Goal: Task Accomplishment & Management: Manage account settings

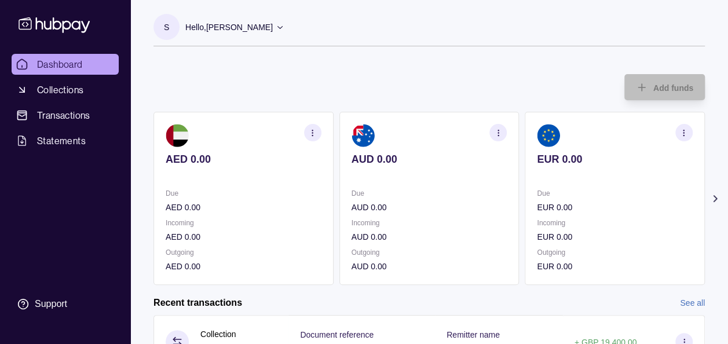
click at [711, 189] on section "Add funds AED 0.00 Due AED 0.00 Incoming AED 0.00 Outgoing AED 0.00 AUD 0.00 Du…" at bounding box center [428, 332] width 597 height 539
click at [714, 195] on icon at bounding box center [715, 199] width 12 height 12
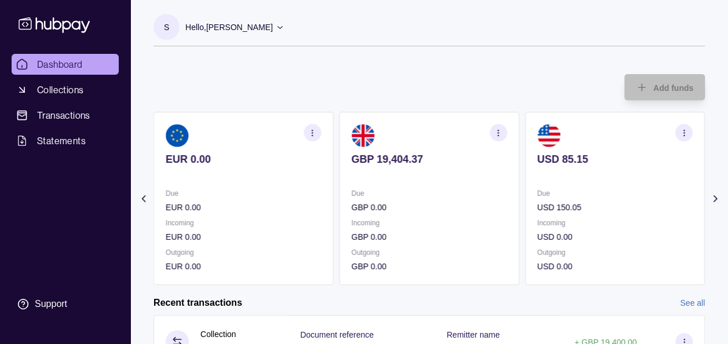
click at [63, 69] on span "Dashboard" at bounding box center [60, 64] width 46 height 14
click at [396, 80] on div "Add funds AED 0.00 Due AED 0.00 Incoming AED 0.00 Outgoing AED 0.00 AUD 0.00 Du…" at bounding box center [428, 174] width 551 height 222
click at [57, 63] on span "Dashboard" at bounding box center [60, 64] width 46 height 14
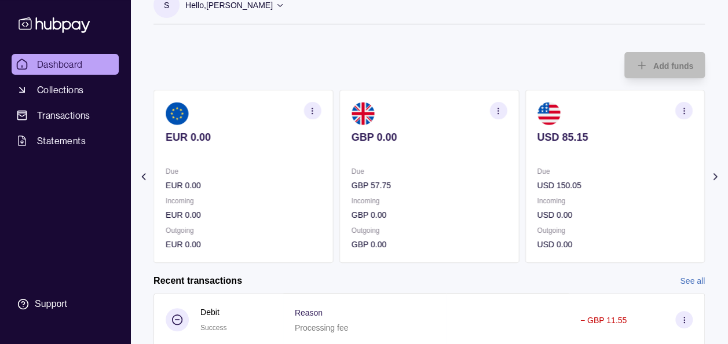
click at [651, 184] on section "USD 85.15 Due USD 150.05 Incoming USD 0.00 Outgoing USD 0.00" at bounding box center [614, 176] width 180 height 173
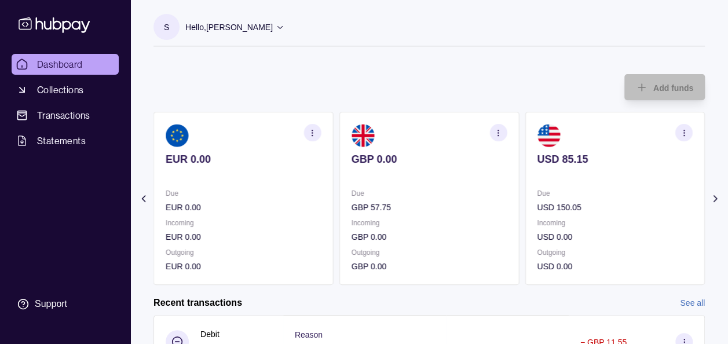
click at [310, 300] on div "Recent transactions See all" at bounding box center [428, 302] width 551 height 13
click at [429, 71] on div "Add funds AED 0.00 Due AED 0.00 Incoming AED 0.00 Outgoing AED 0.00 AUD 0.00 Du…" at bounding box center [428, 174] width 551 height 222
click at [346, 78] on div "Add funds AED 0.00 Due AED 0.00 Incoming AED 0.00 Outgoing AED 0.00 AUD 0.00 Du…" at bounding box center [428, 174] width 551 height 222
click at [320, 71] on div "Add funds AED 0.00 Due AED 0.00 Incoming AED 0.00 Outgoing AED 0.00 AUD 0.00 Du…" at bounding box center [428, 174] width 551 height 222
click at [353, 70] on div "Add funds AED 0.00 Due AED 0.00 Incoming AED 0.00 Outgoing AED 0.00 AUD 0.00 Du…" at bounding box center [428, 174] width 551 height 222
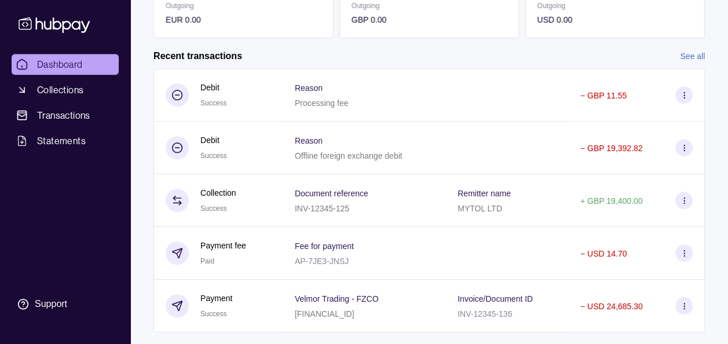
scroll to position [271, 0]
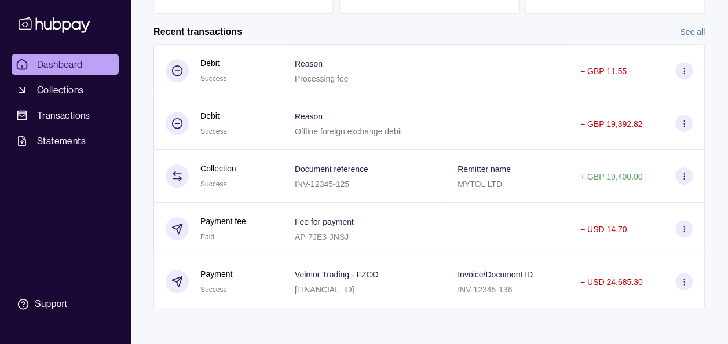
click at [234, 330] on div "S Hello, [PERSON_NAME] Prime Edge Trading FZE Account Terms and conditions Priv…" at bounding box center [428, 37] width 597 height 616
click at [186, 311] on section "Add funds AED 0.00 Due AED 0.00 Incoming AED 0.00 Outgoing AED 0.00 AUD 0.00 Du…" at bounding box center [428, 61] width 597 height 539
click at [720, 316] on section "Add funds AED 0.00 Due AED 0.00 Incoming AED 0.00 Outgoing AED 0.00 AUD 0.00 Du…" at bounding box center [428, 61] width 597 height 539
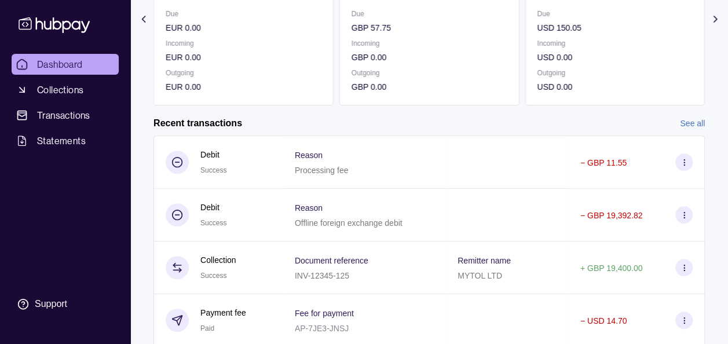
scroll to position [179, 0]
click at [718, 89] on section "Add funds AED 0.00 Due AED 0.00 Incoming AED 0.00 Outgoing AED 0.00 AUD 0.00 Du…" at bounding box center [428, 153] width 597 height 539
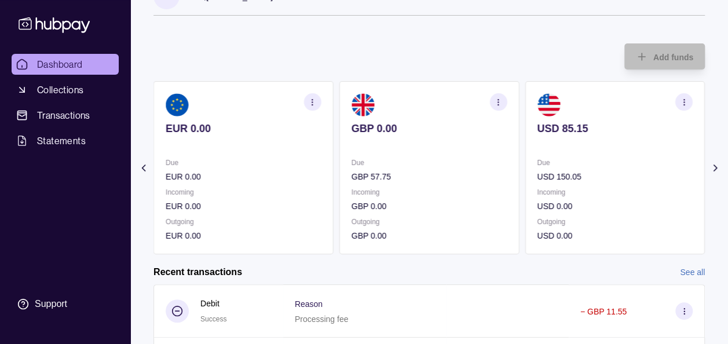
scroll to position [0, 0]
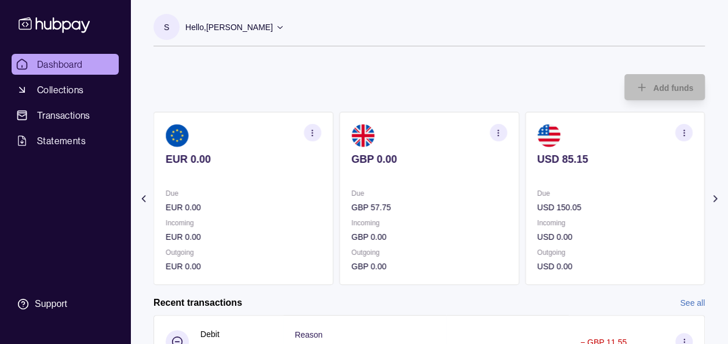
click at [541, 68] on div "Add funds AED 0.00 Due AED 0.00 Incoming AED 0.00 Outgoing AED 0.00 AUD 0.00 Du…" at bounding box center [428, 174] width 551 height 222
click at [513, 65] on div "Add funds AED 0.00 Due AED 0.00 Incoming AED 0.00 Outgoing AED 0.00 AUD 0.00 Du…" at bounding box center [428, 174] width 551 height 222
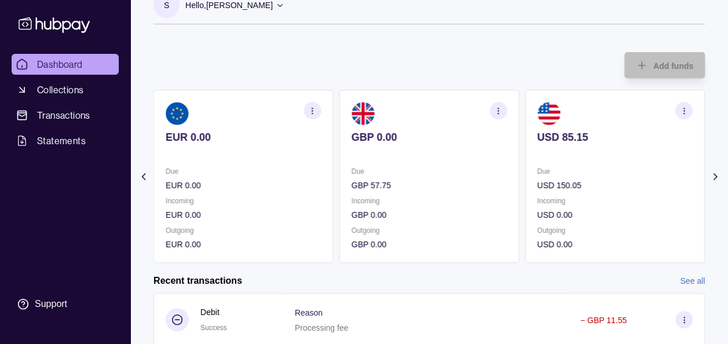
scroll to position [23, 0]
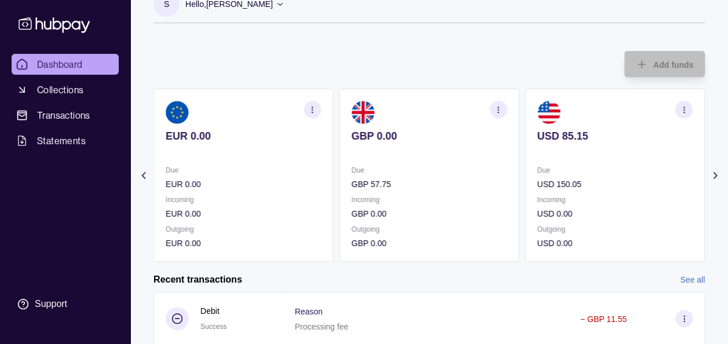
click at [397, 53] on div "Add funds AED 0.00 Due AED 0.00 Incoming AED 0.00 Outgoing AED 0.00 AUD 0.00 Du…" at bounding box center [428, 150] width 551 height 222
click at [715, 175] on icon at bounding box center [714, 175] width 3 height 6
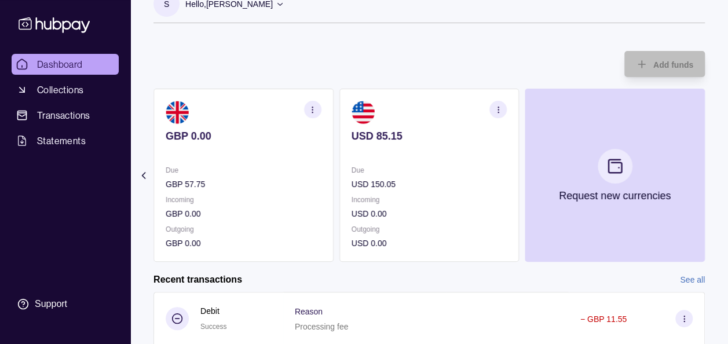
click at [498, 36] on div "S Hello, [PERSON_NAME] Prime Edge Trading FZE Account Terms and conditions Priv…" at bounding box center [428, 278] width 597 height 602
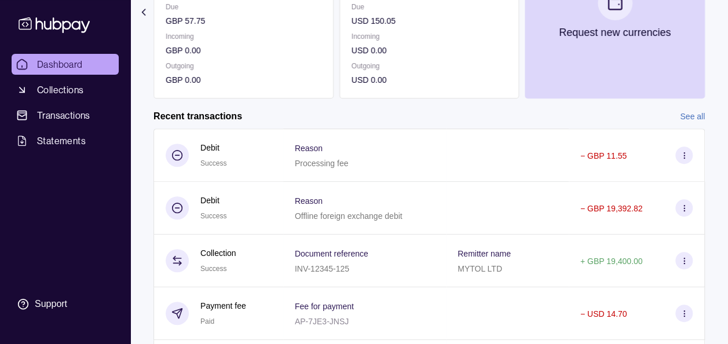
scroll to position [271, 0]
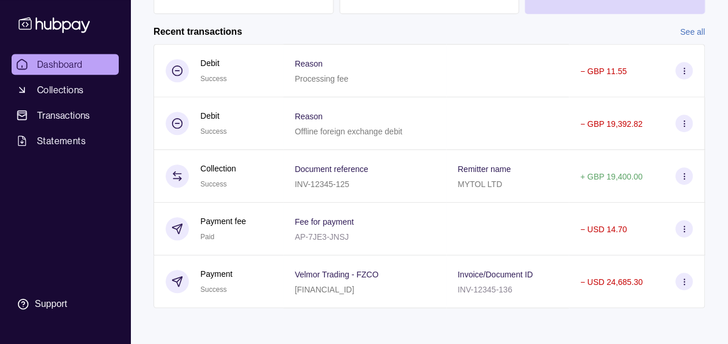
click at [716, 112] on section "Add funds AED 0.00 Due AED 0.00 Incoming AED 0.00 Outgoing AED 0.00 AUD 0.00 Du…" at bounding box center [428, 61] width 597 height 539
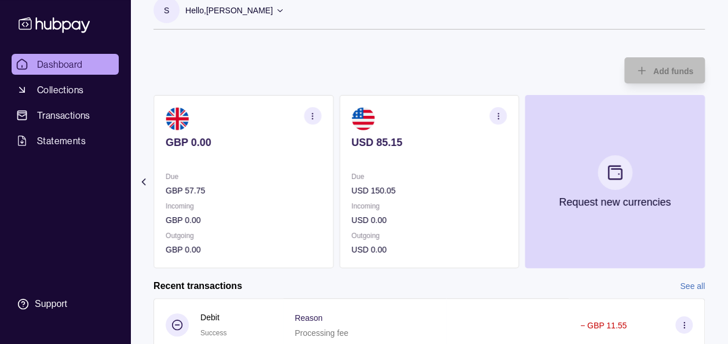
scroll to position [0, 0]
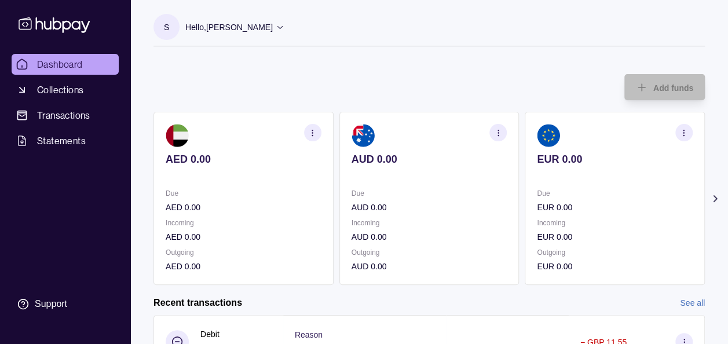
click at [317, 85] on div "Add funds AED 0.00 Due AED 0.00 Incoming AED 0.00 Outgoing AED 0.00 AUD 0.00 Du…" at bounding box center [428, 174] width 551 height 222
